Goal: Task Accomplishment & Management: Complete application form

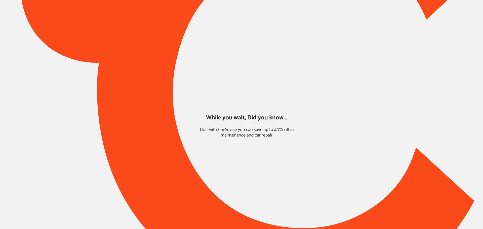
type input "*****"
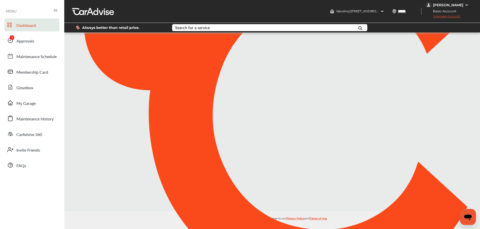
click at [39, 42] on link "Approvals" at bounding box center [32, 40] width 55 height 13
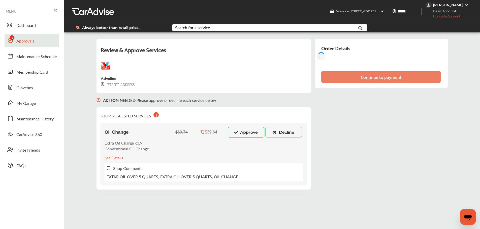
click at [243, 133] on button "Approve" at bounding box center [246, 132] width 37 height 11
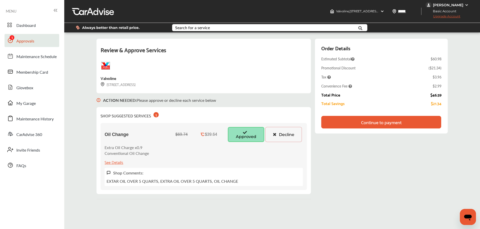
click at [411, 129] on div "Order Details Estimated Subtotal $60.98 Promotional Discount ( $21.34 ) Tax $3.…" at bounding box center [381, 86] width 132 height 95
click at [412, 123] on div "Continue to payment" at bounding box center [381, 122] width 120 height 13
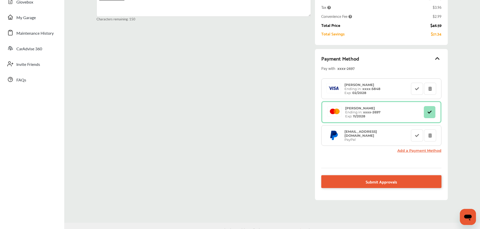
scroll to position [98, 0]
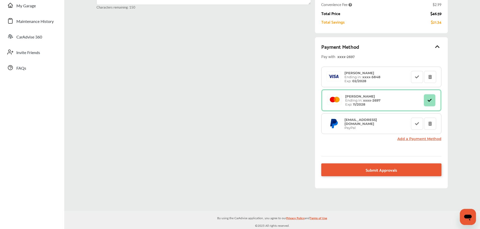
click at [345, 170] on link "Submit Approvals" at bounding box center [381, 170] width 120 height 13
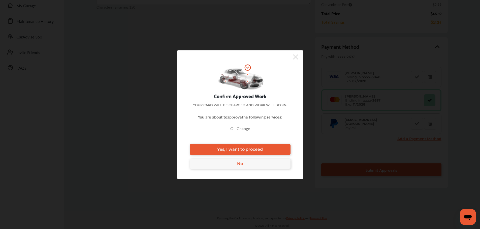
click at [296, 54] on icon at bounding box center [295, 57] width 5 height 8
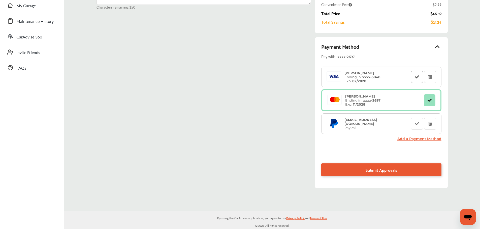
click at [414, 78] on button at bounding box center [417, 77] width 12 height 12
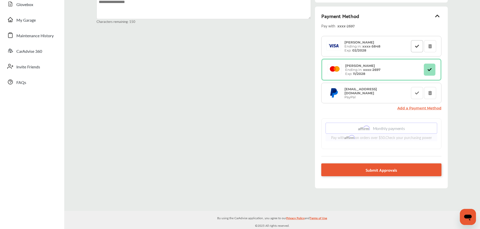
scroll to position [78, 0]
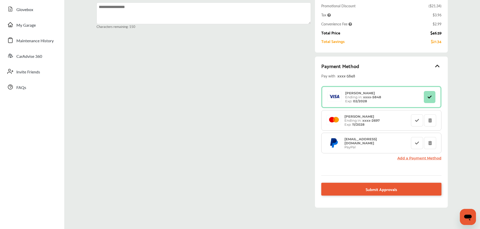
click at [355, 186] on link "Submit Approvals" at bounding box center [381, 189] width 120 height 13
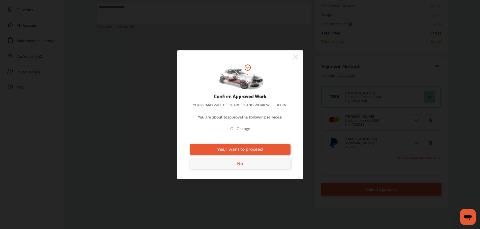
click at [256, 147] on span "Yes, I want to proceed" at bounding box center [240, 149] width 46 height 5
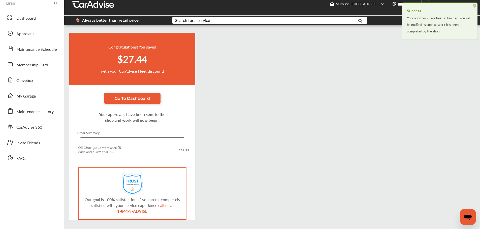
scroll to position [25, 0]
